Goal: Information Seeking & Learning: Get advice/opinions

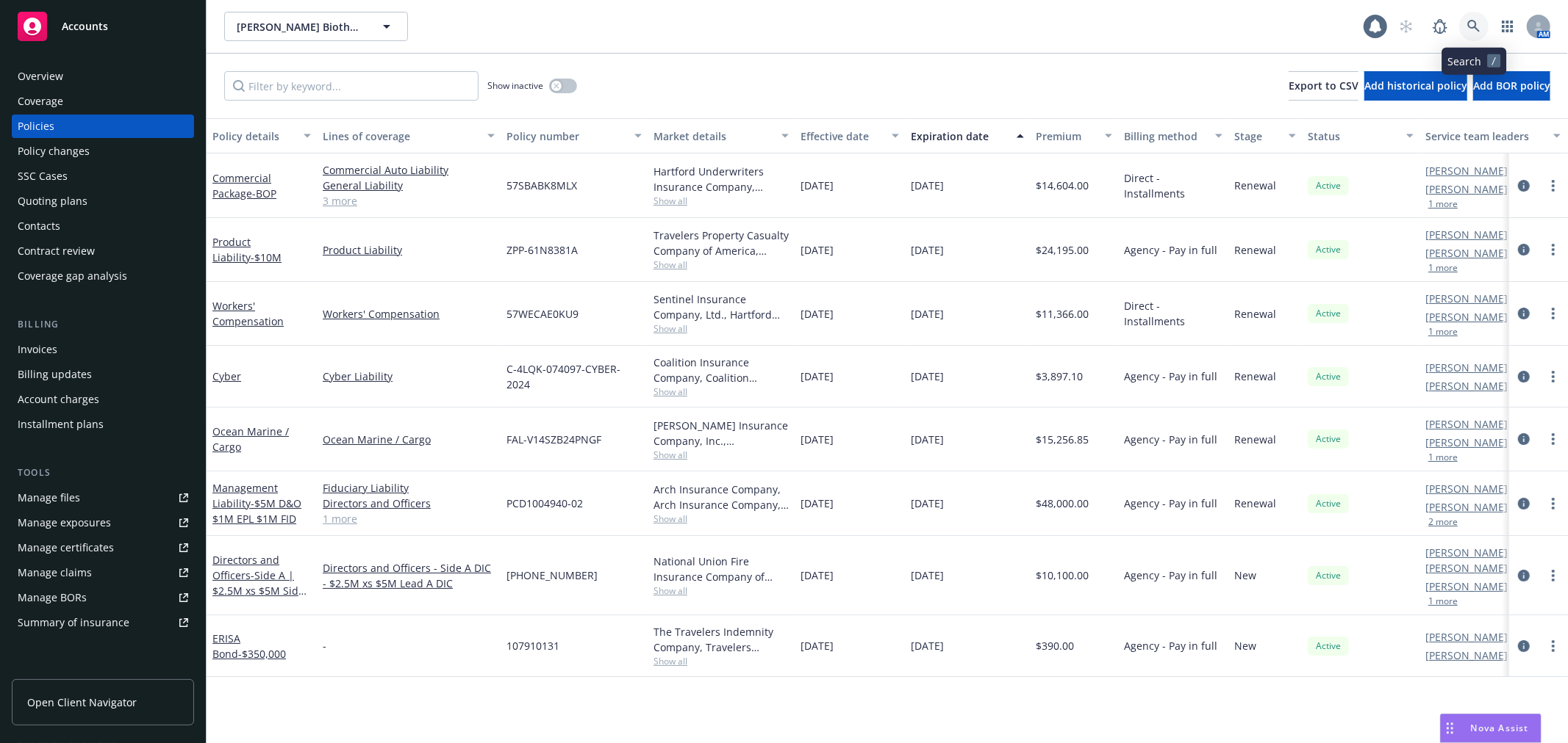
click at [1478, 30] on icon at bounding box center [1473, 26] width 12 height 12
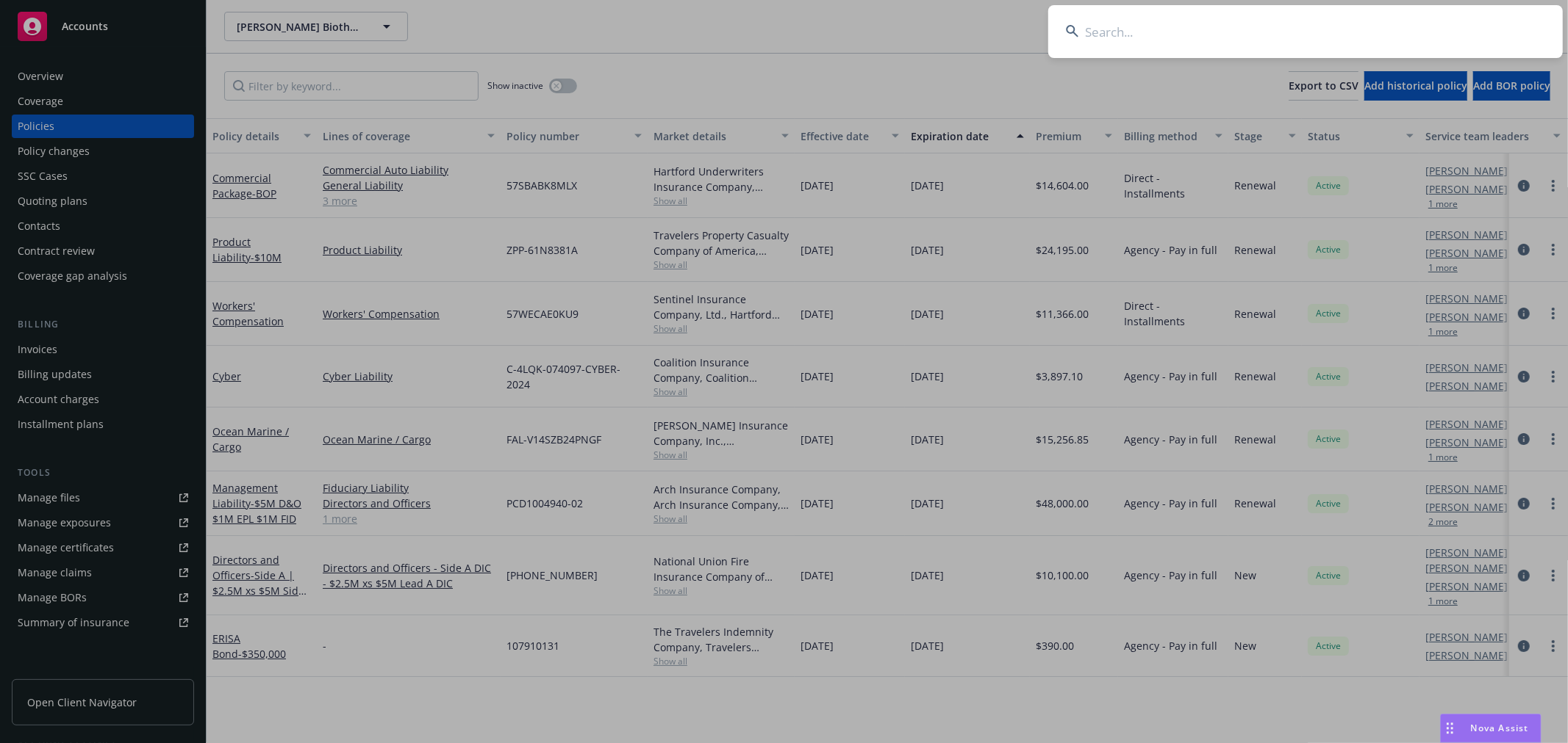
click at [1222, 47] on input at bounding box center [1305, 32] width 514 height 53
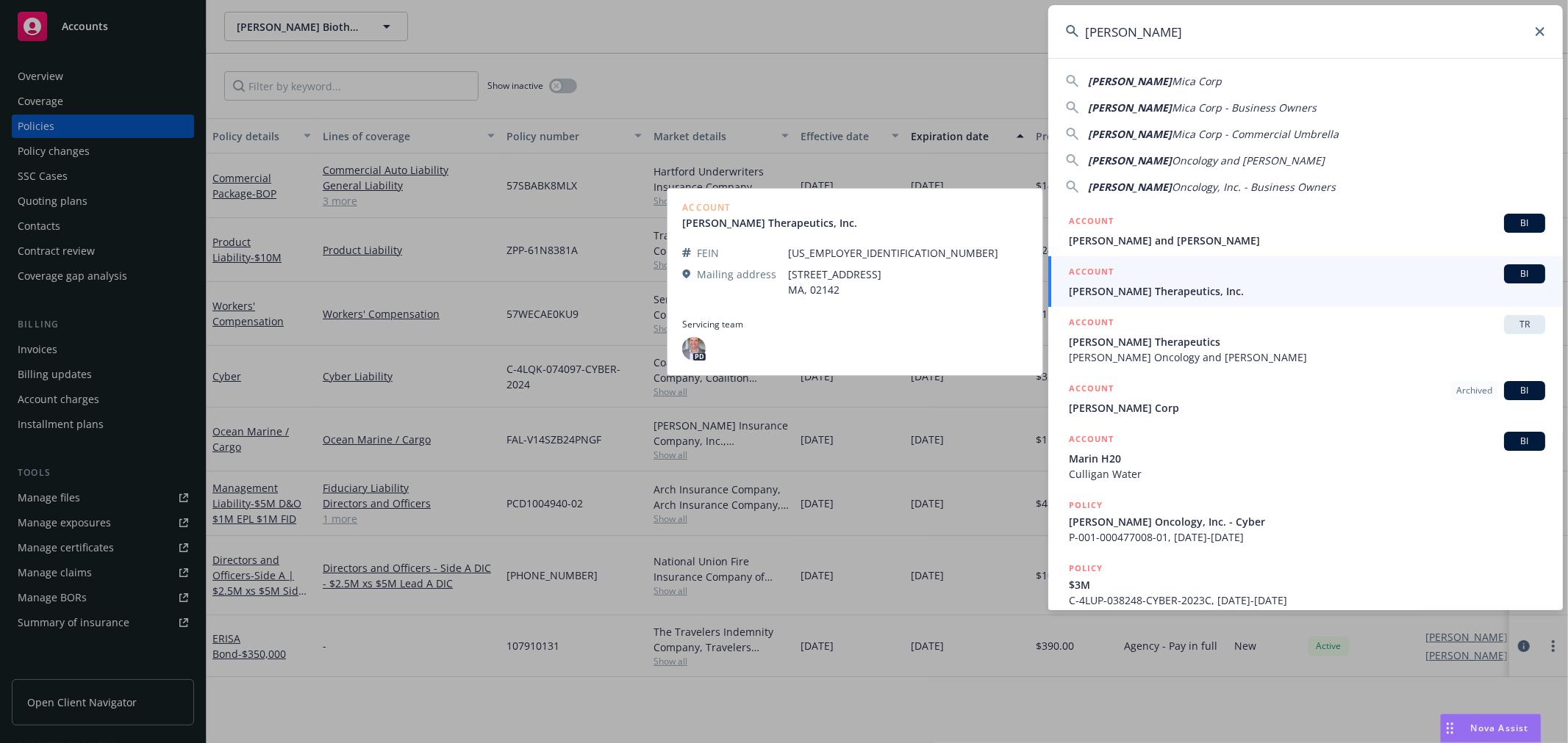
type input "[PERSON_NAME]"
click at [1180, 291] on span "[PERSON_NAME] Therapeutics, Inc." at bounding box center [1306, 291] width 477 height 16
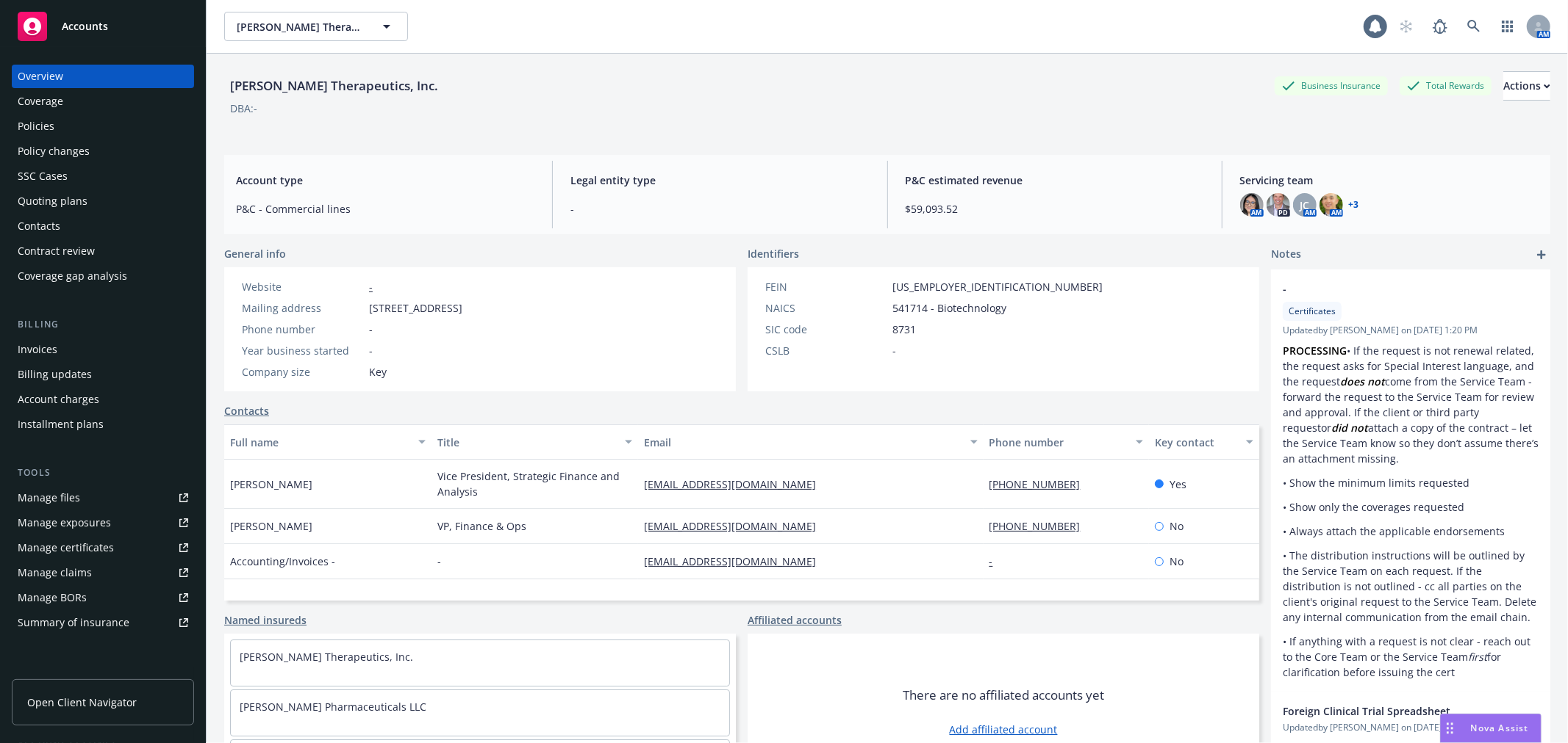
click at [48, 125] on div "Policies" at bounding box center [36, 126] width 37 height 24
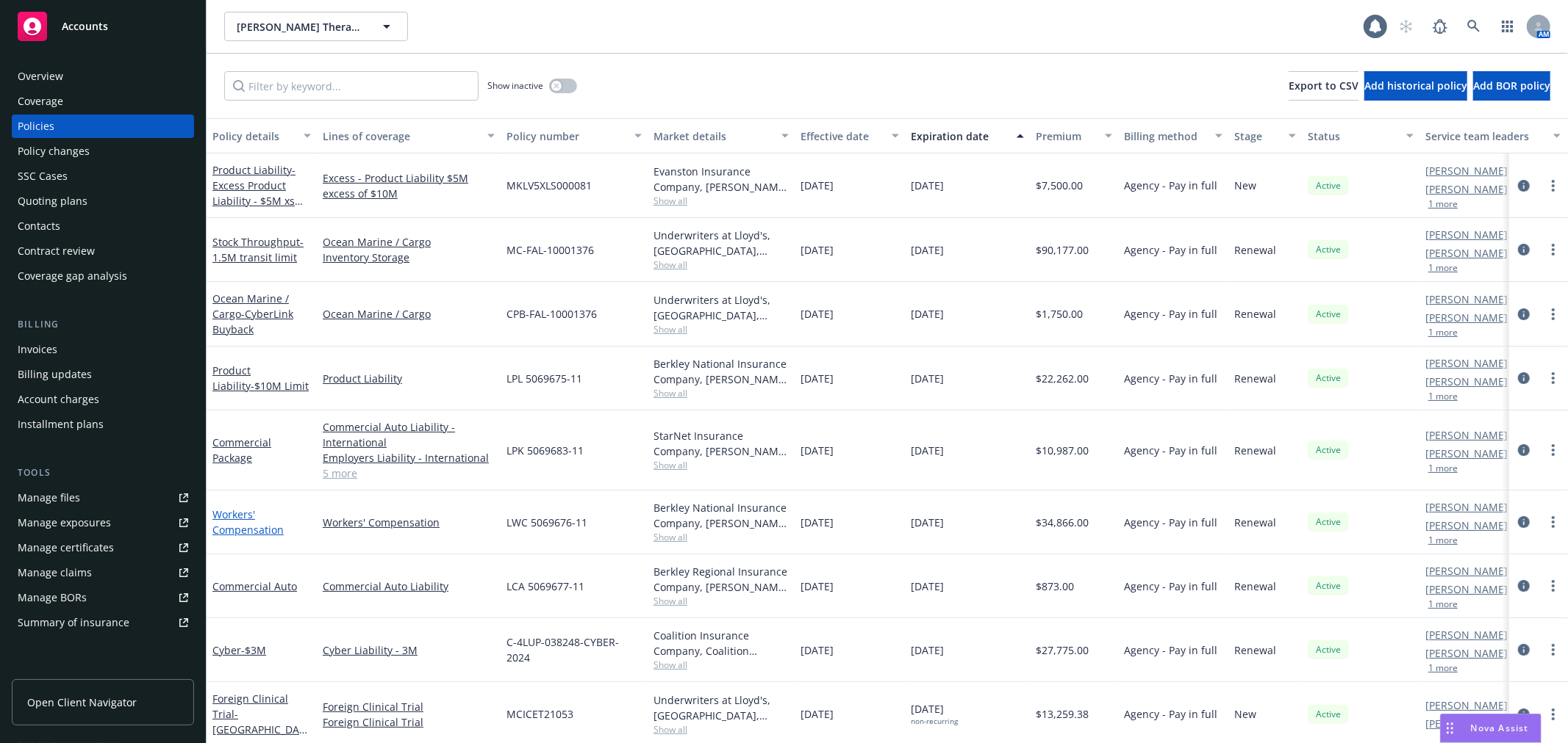
click at [254, 526] on link "Workers' Compensation" at bounding box center [248, 522] width 71 height 29
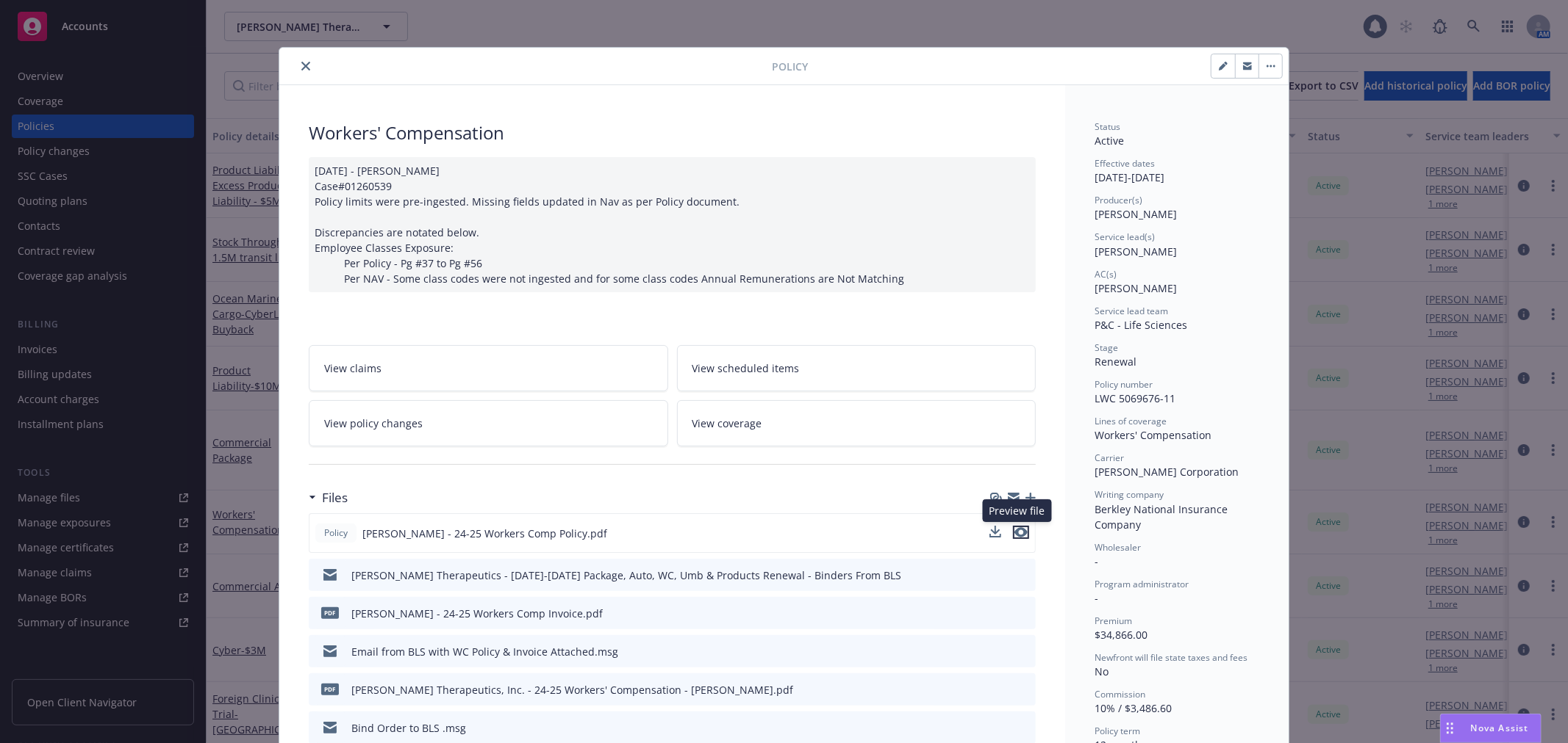
click at [1015, 530] on icon "preview file" at bounding box center [1020, 533] width 13 height 11
click at [1468, 729] on div "Nova Assist" at bounding box center [1499, 728] width 82 height 12
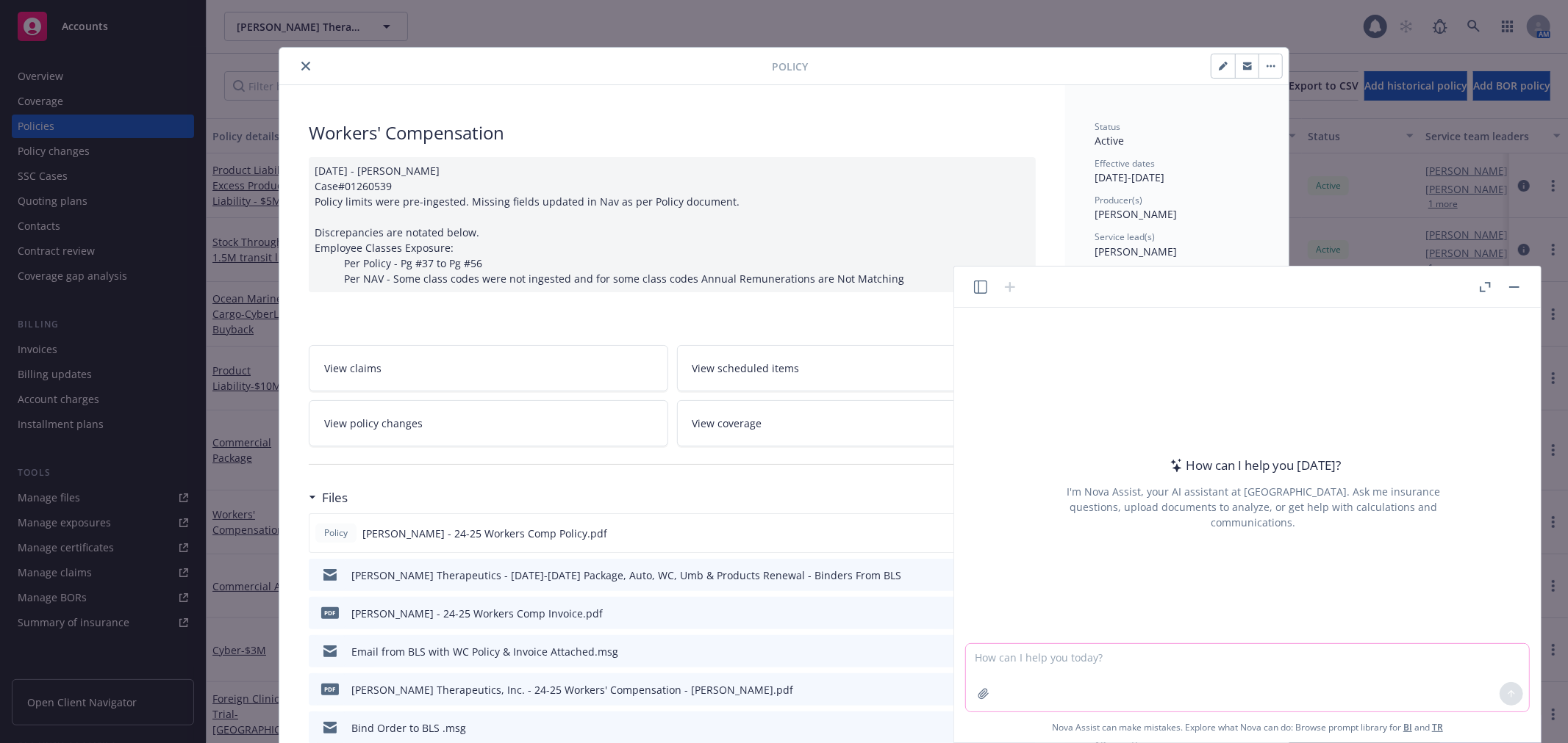
click at [1187, 659] on textarea at bounding box center [1246, 678] width 563 height 68
type textarea "Please calculate the total payroll in the attached Workers Comp policy"
click at [979, 691] on icon "button" at bounding box center [983, 694] width 11 height 11
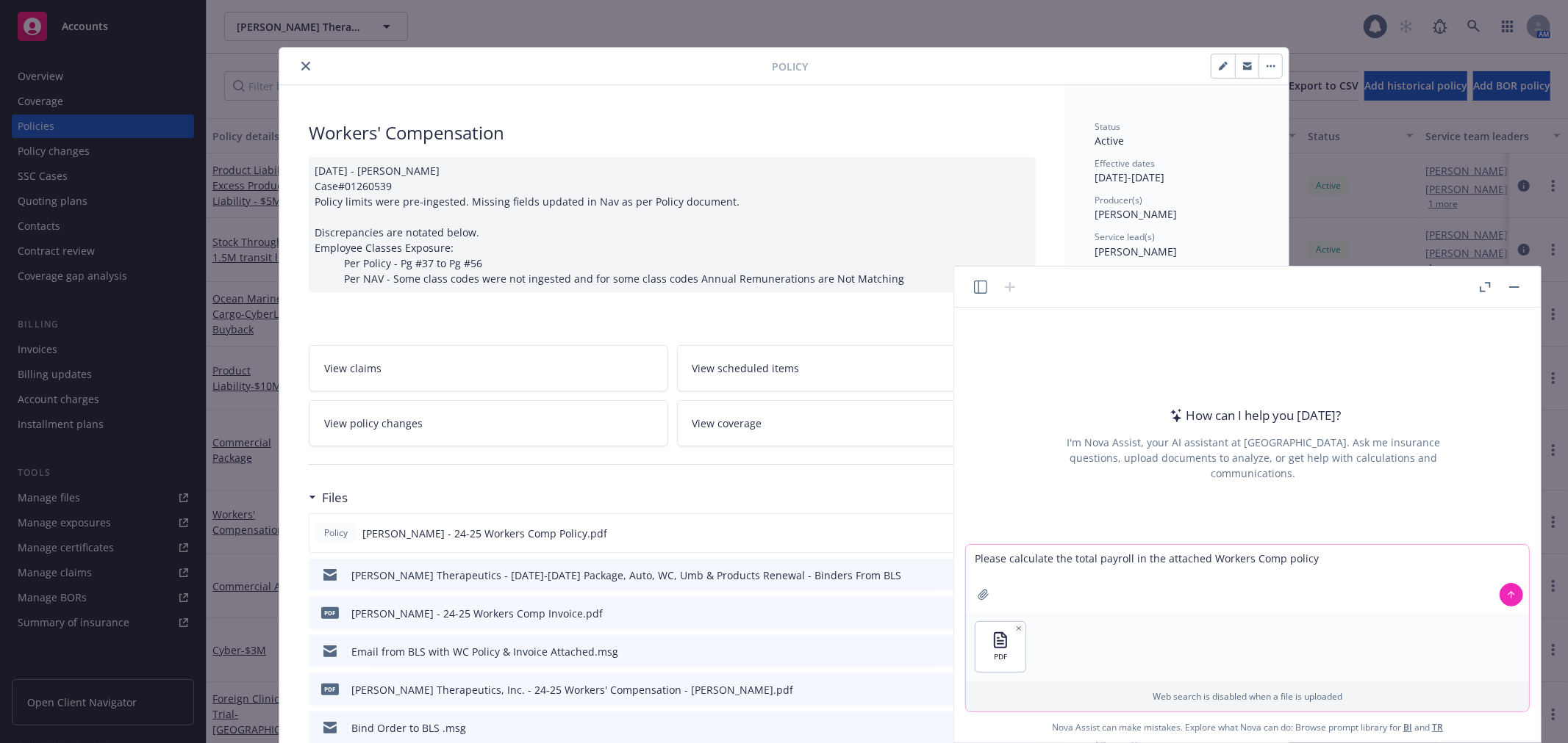
click at [1509, 595] on icon at bounding box center [1511, 595] width 11 height 11
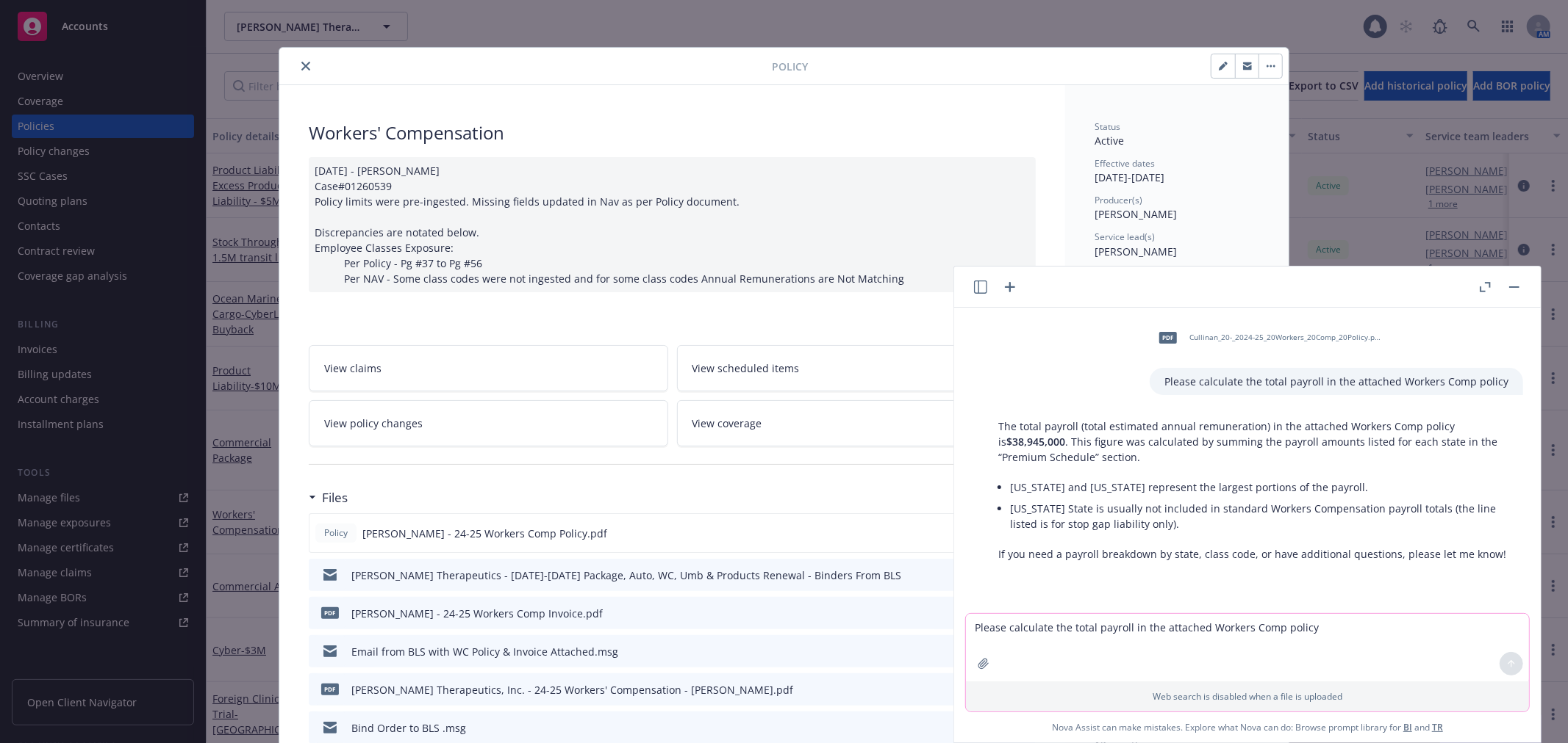
click at [1235, 650] on textarea "Please calculate the total payroll in the attached Workers Comp policy" at bounding box center [1246, 647] width 563 height 68
click at [1513, 290] on button "button" at bounding box center [1514, 287] width 18 height 18
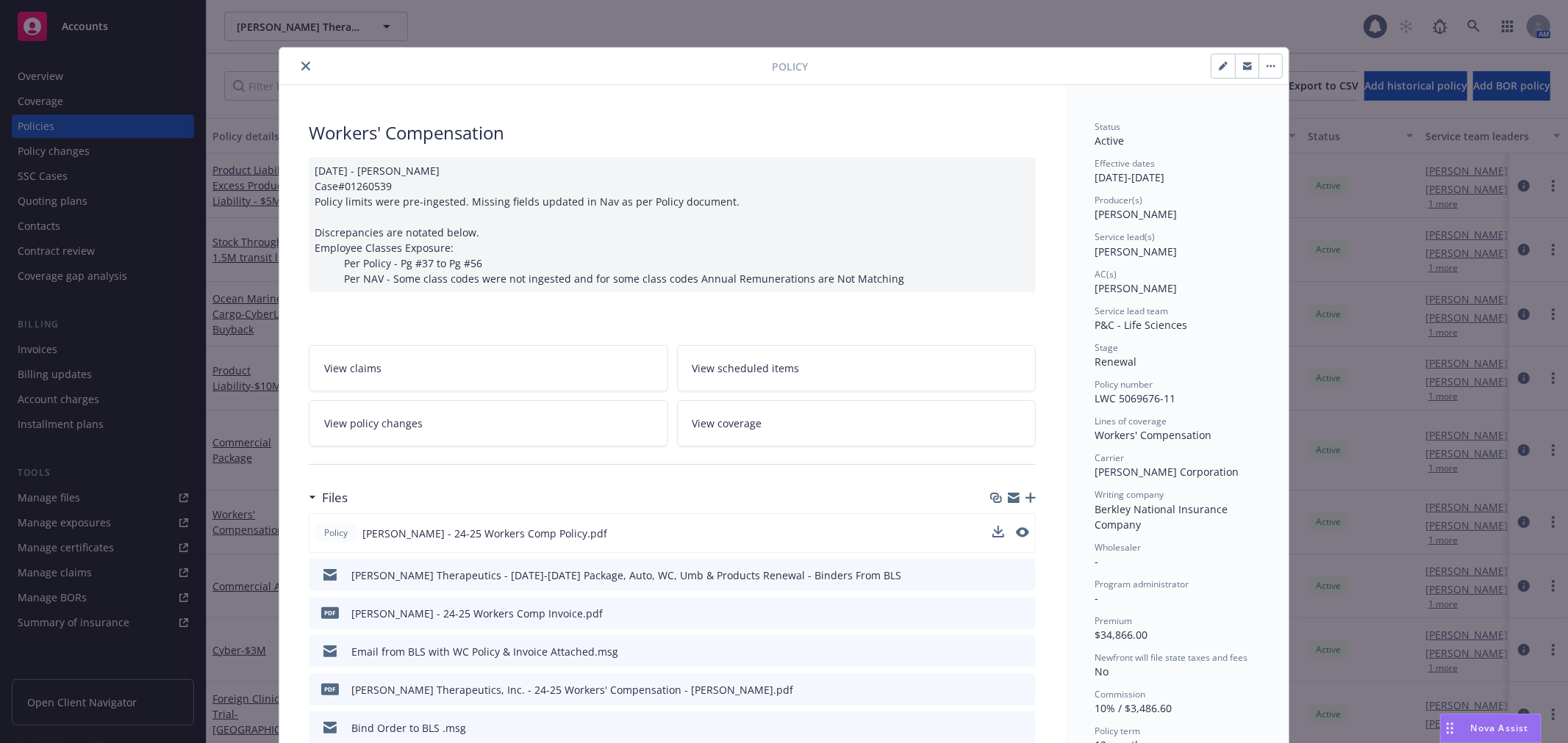
click at [301, 66] on icon "close" at bounding box center [306, 66] width 9 height 9
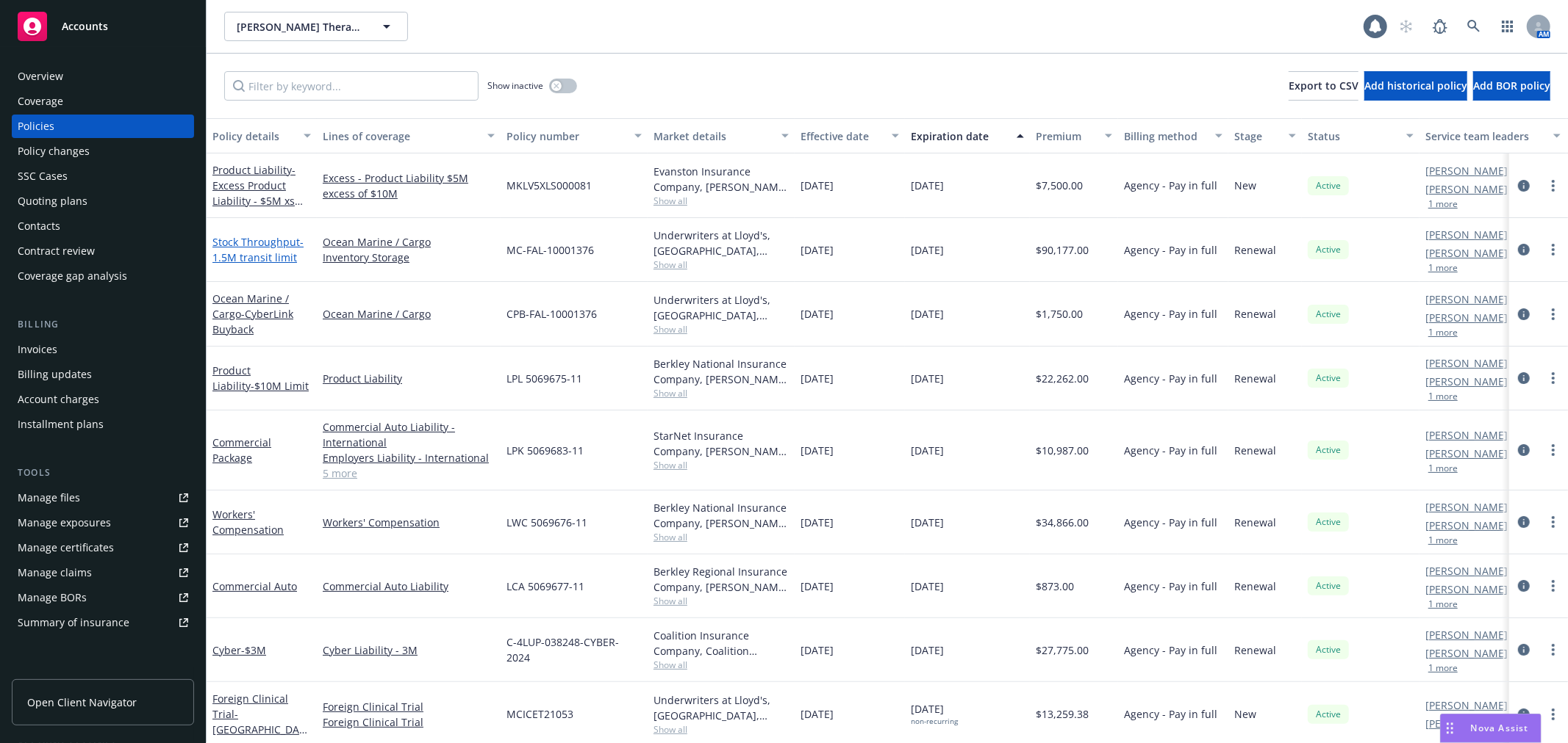
click at [267, 254] on span "- 1.5M transit limit" at bounding box center [257, 249] width 91 height 29
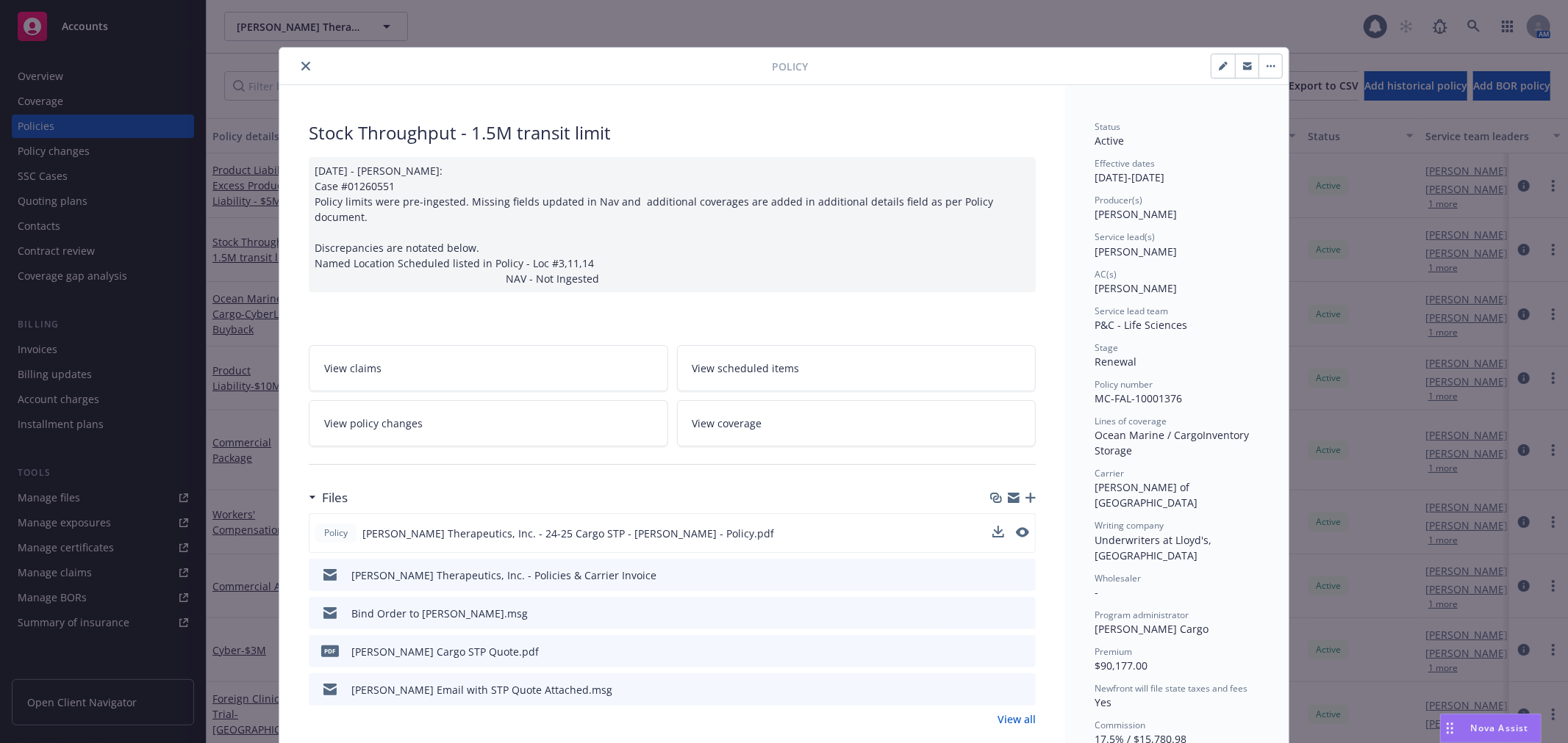
click at [1016, 526] on button at bounding box center [1022, 533] width 13 height 16
click at [1018, 527] on icon "preview file" at bounding box center [1020, 533] width 13 height 11
click at [1497, 732] on span "Nova Assist" at bounding box center [1499, 728] width 58 height 12
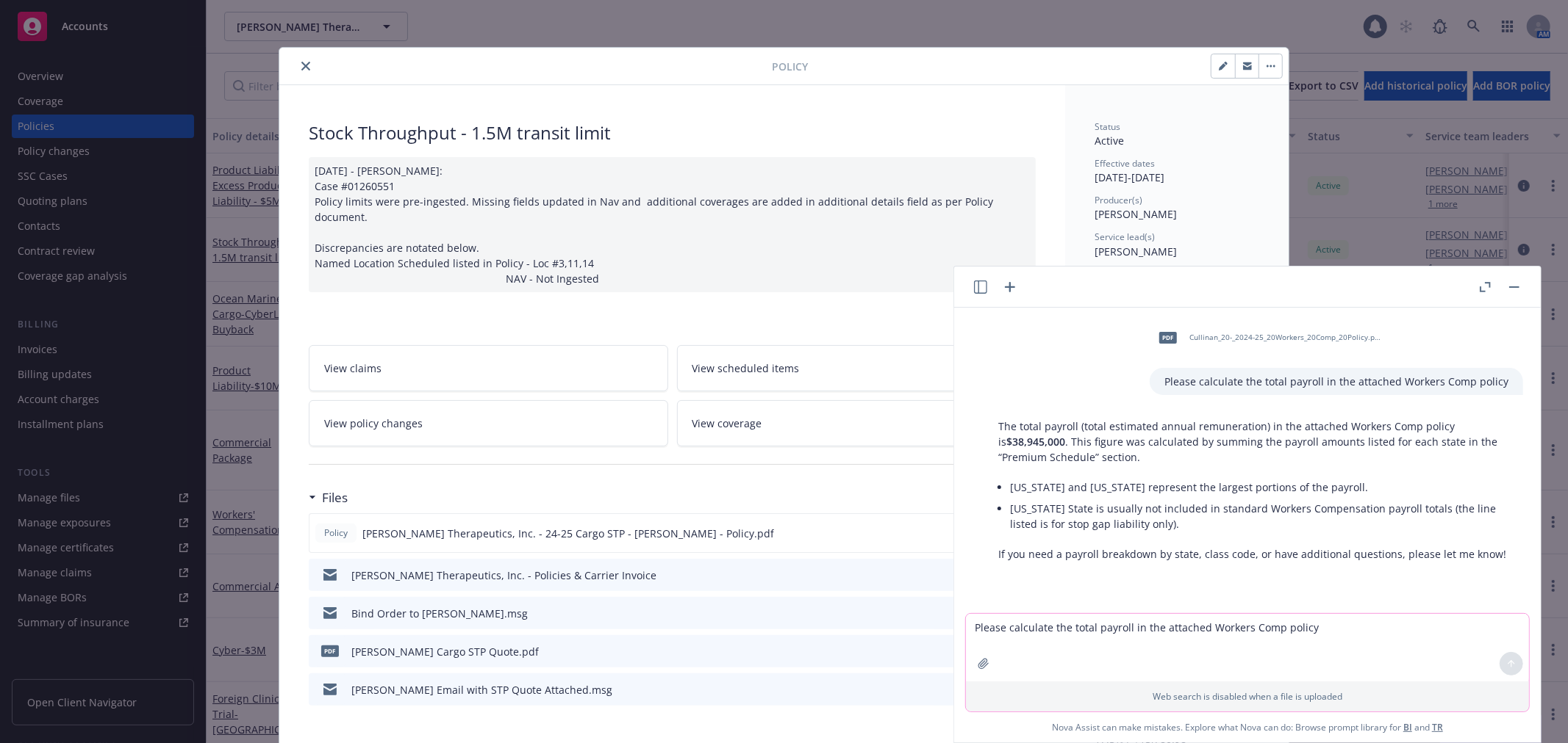
click at [1133, 632] on textarea "Please calculate the total payroll in the attached Workers Comp policy" at bounding box center [1246, 647] width 563 height 68
type textarea "How do I explain Employer's Liability"
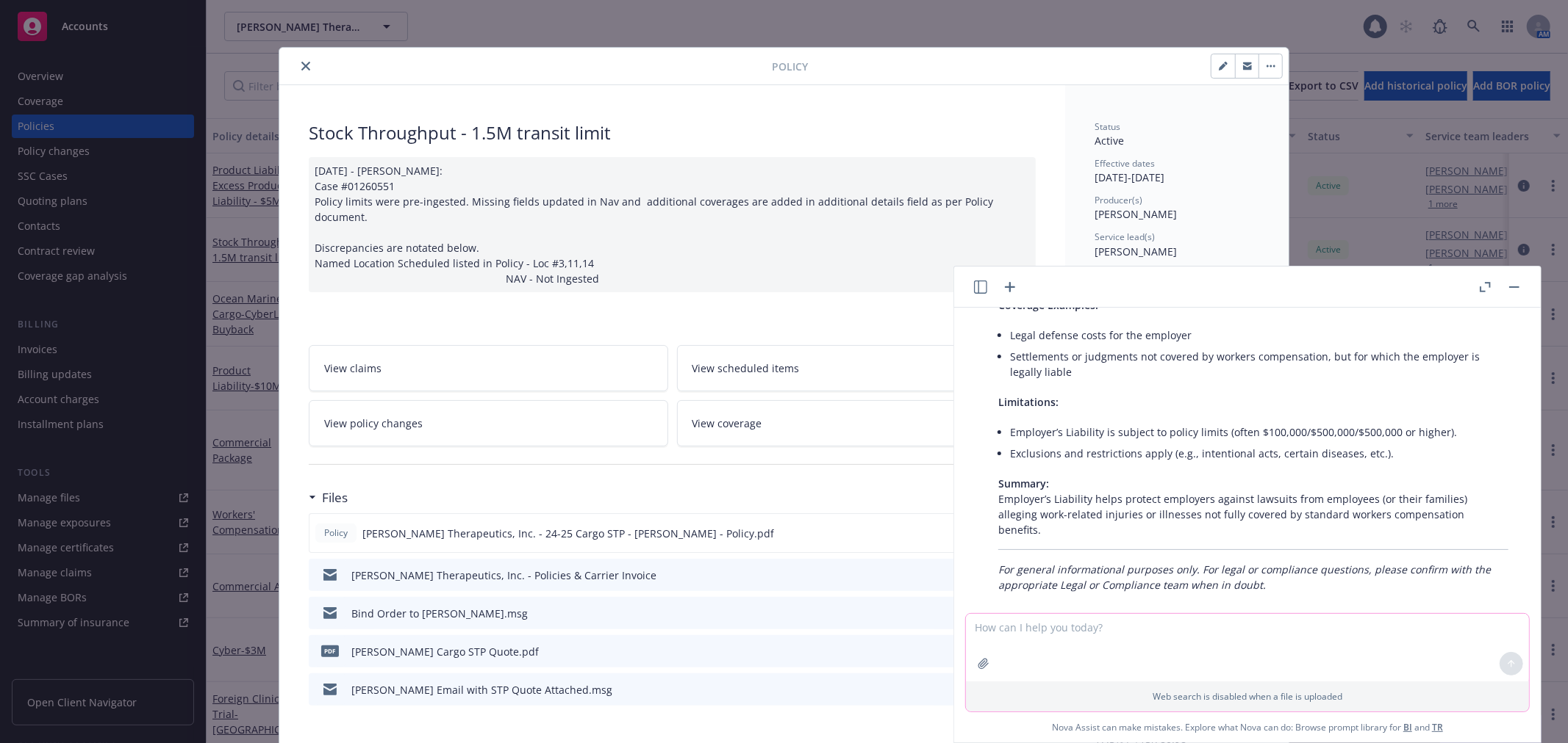
scroll to position [676, 0]
click at [1515, 286] on rect "button" at bounding box center [1514, 287] width 11 height 2
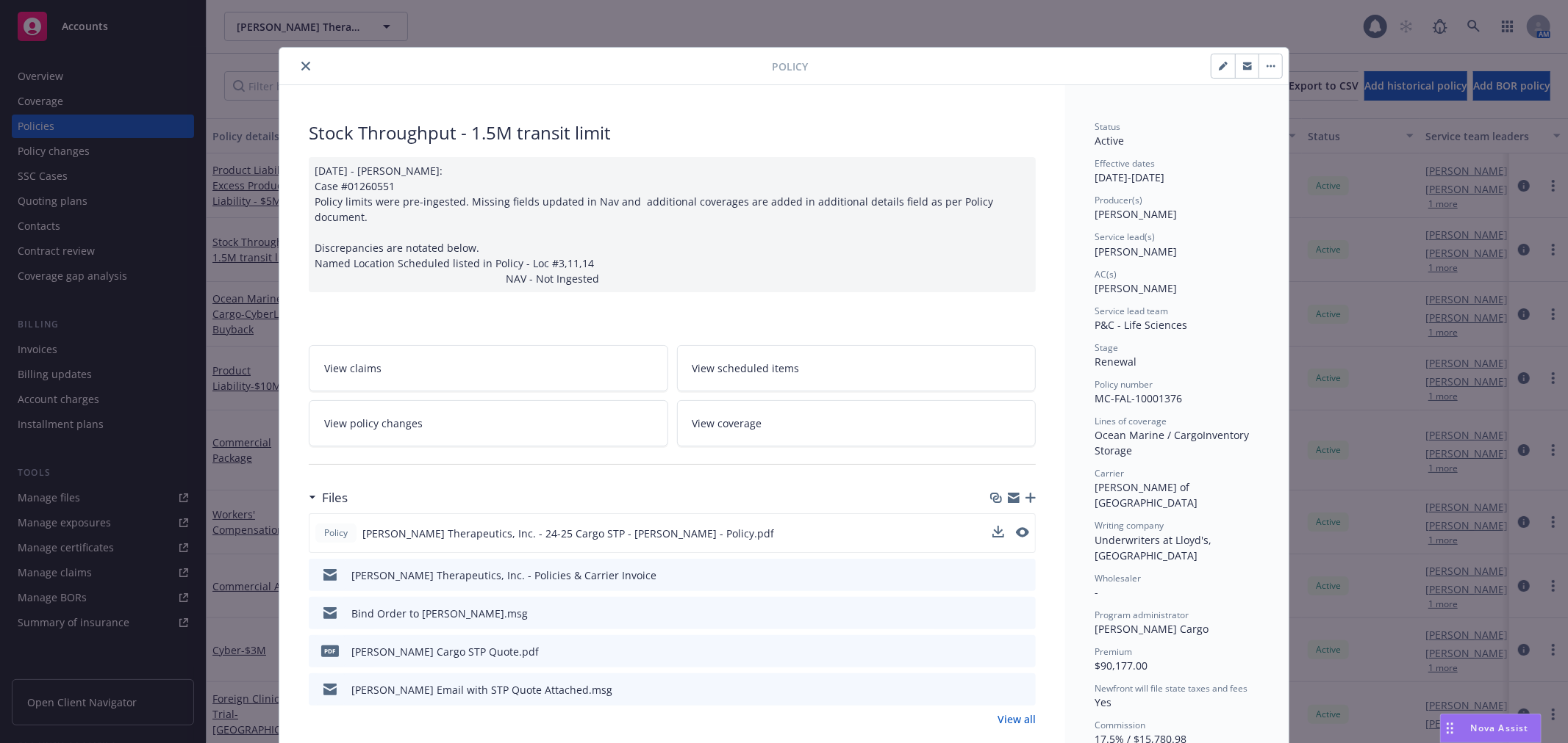
click at [303, 68] on icon "close" at bounding box center [306, 66] width 9 height 9
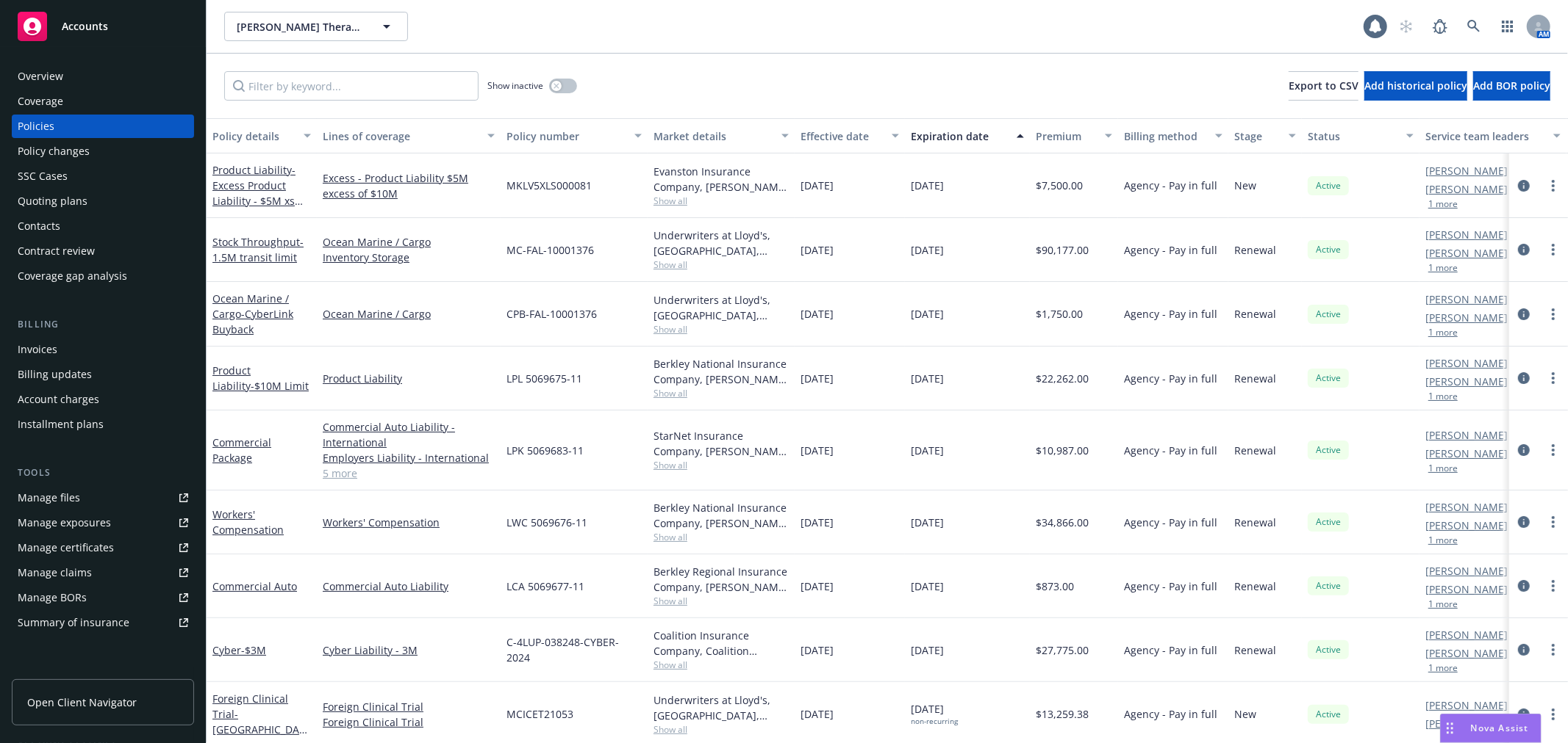
click at [846, 77] on div "Show inactive Export to CSV Add historical policy Add BOR policy" at bounding box center [886, 85] width 1361 height 64
